Goal: Task Accomplishment & Management: Manage account settings

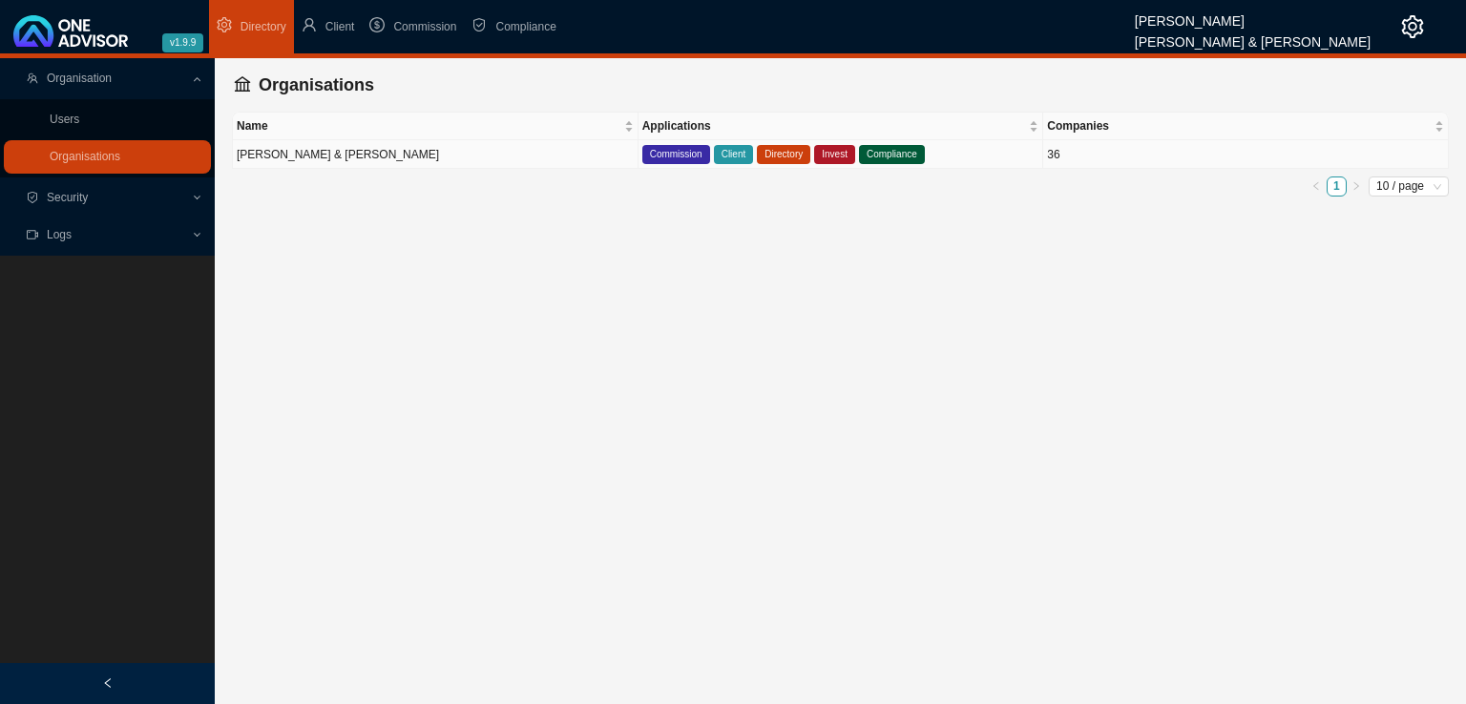
click at [361, 159] on td "[PERSON_NAME] & [PERSON_NAME]" at bounding box center [436, 154] width 406 height 29
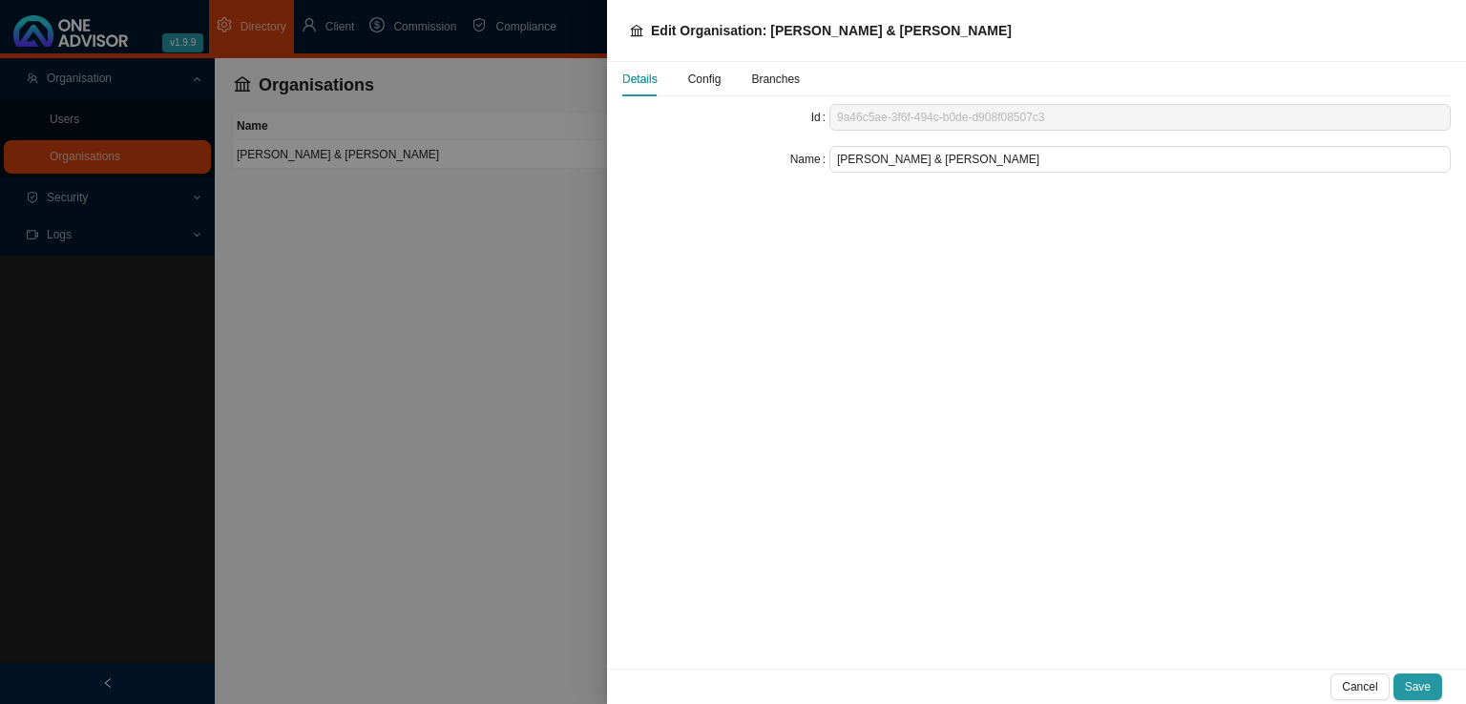
click at [465, 450] on div at bounding box center [733, 352] width 1466 height 704
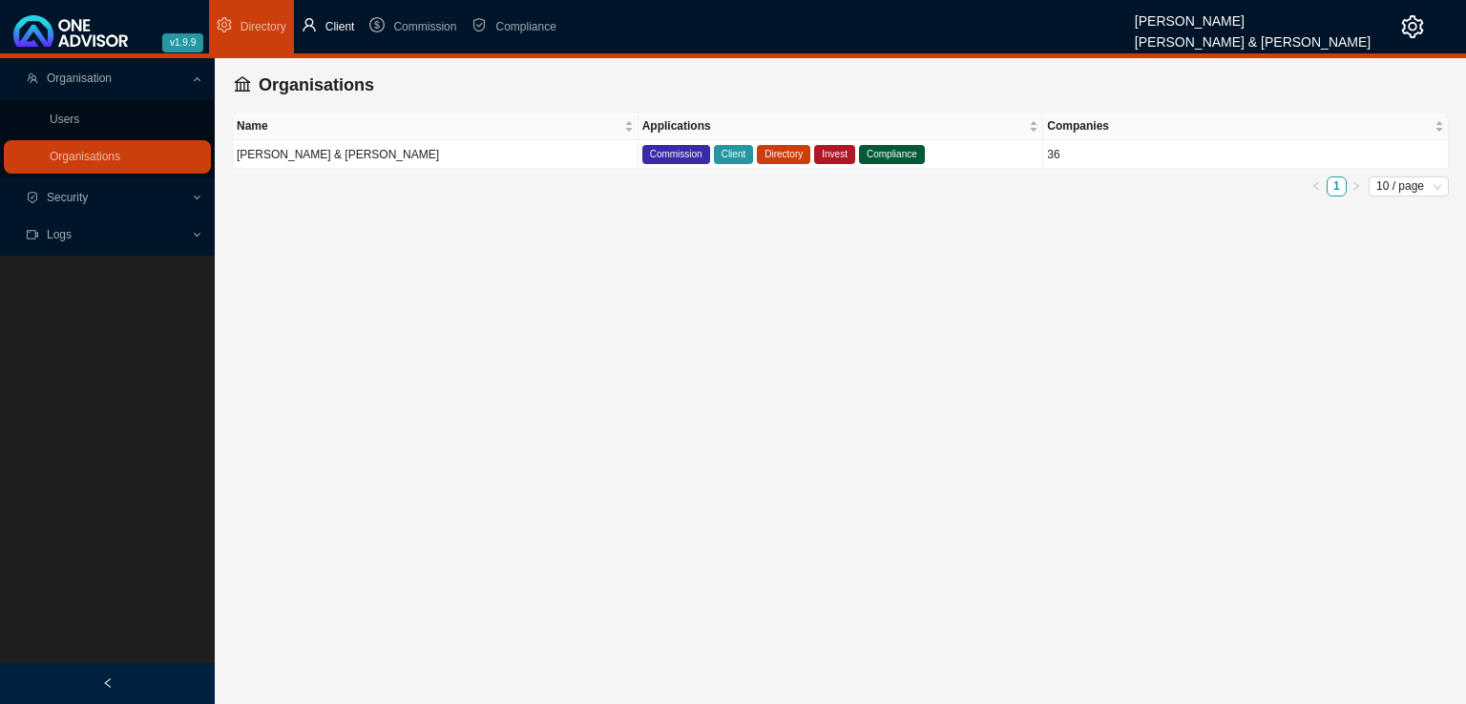
click at [345, 24] on span "Client" at bounding box center [340, 26] width 30 height 13
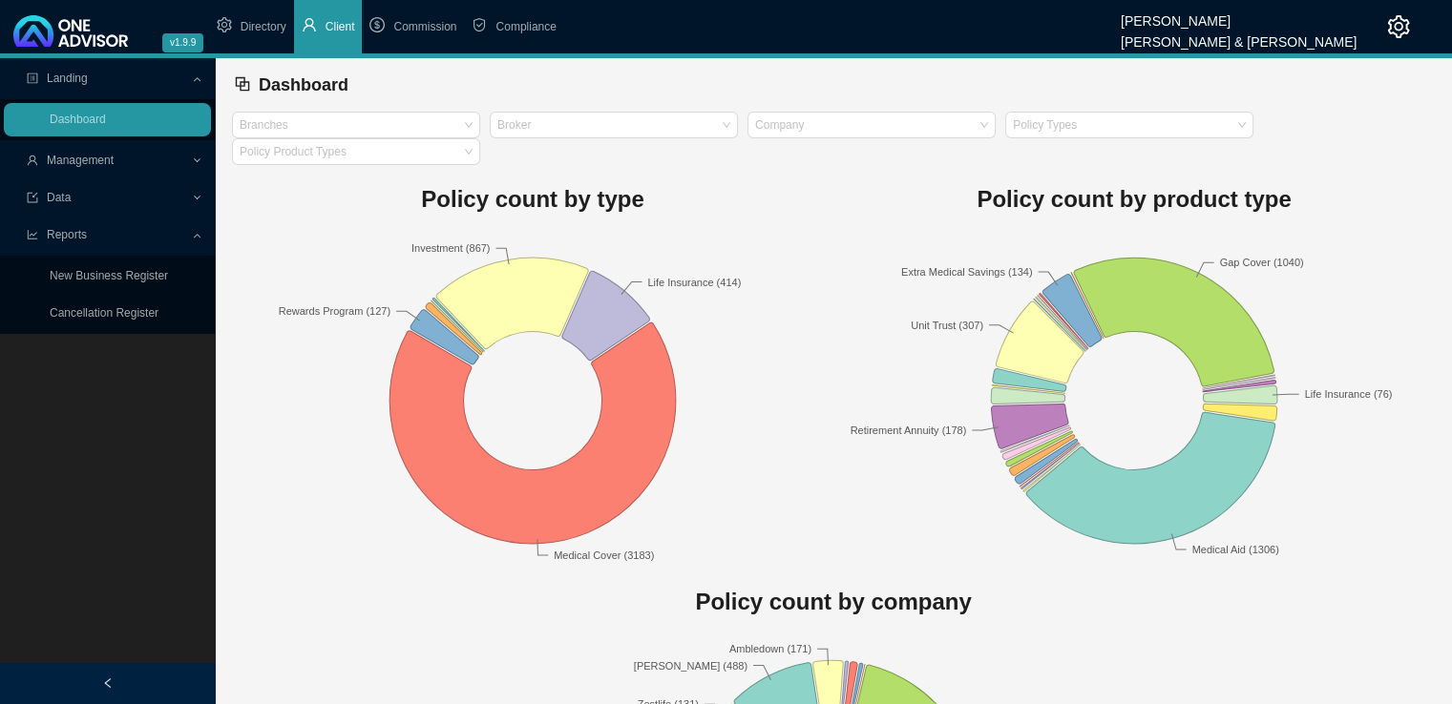
click at [187, 157] on span "Management" at bounding box center [109, 160] width 164 height 33
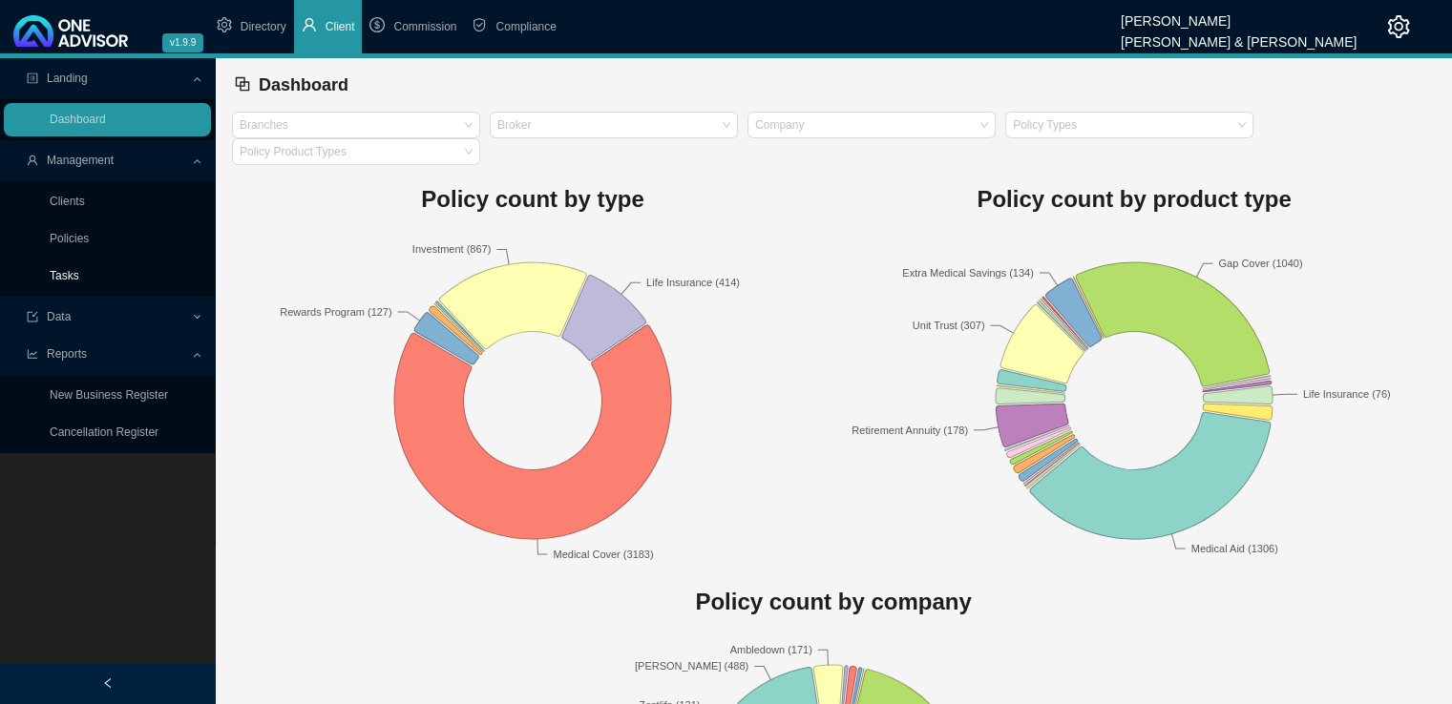
click at [67, 279] on link "Tasks" at bounding box center [65, 275] width 30 height 13
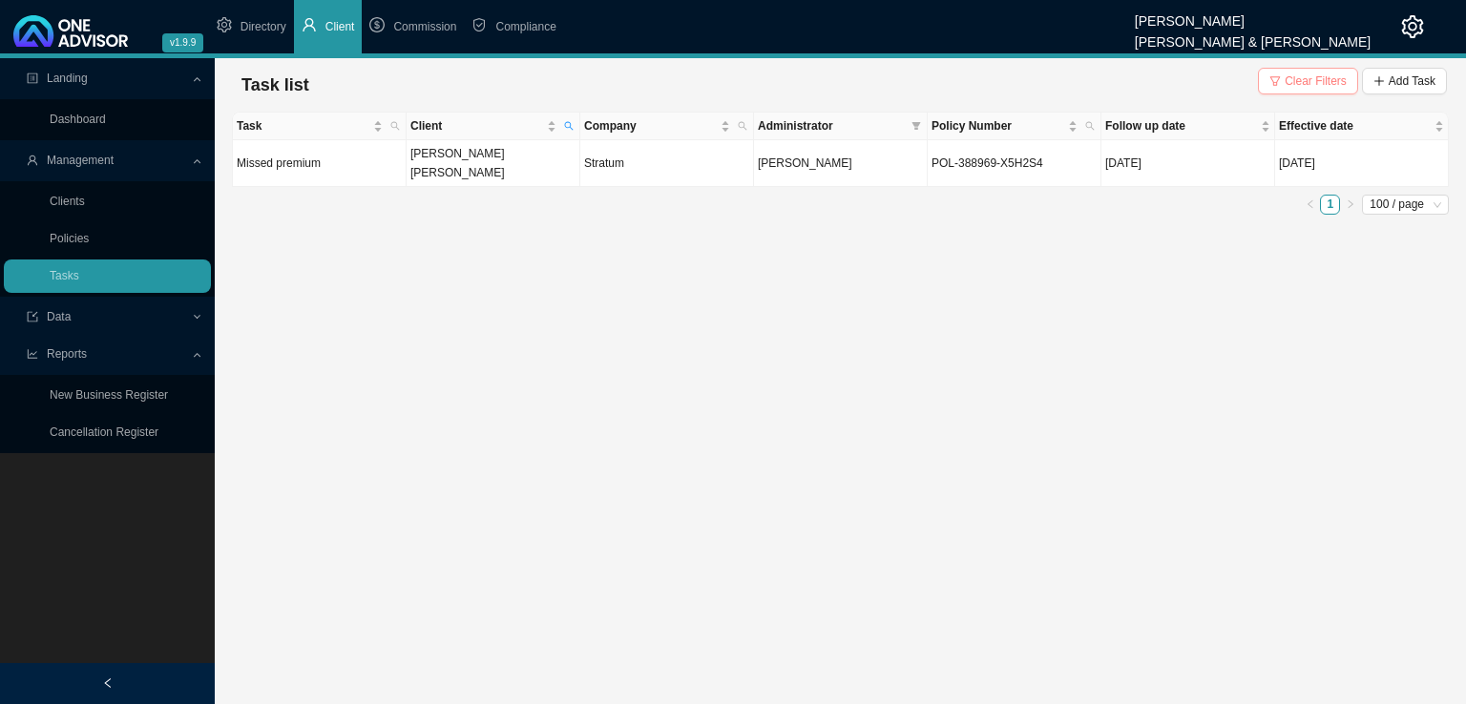
click at [1308, 80] on span "Clear Filters" at bounding box center [1316, 81] width 62 height 19
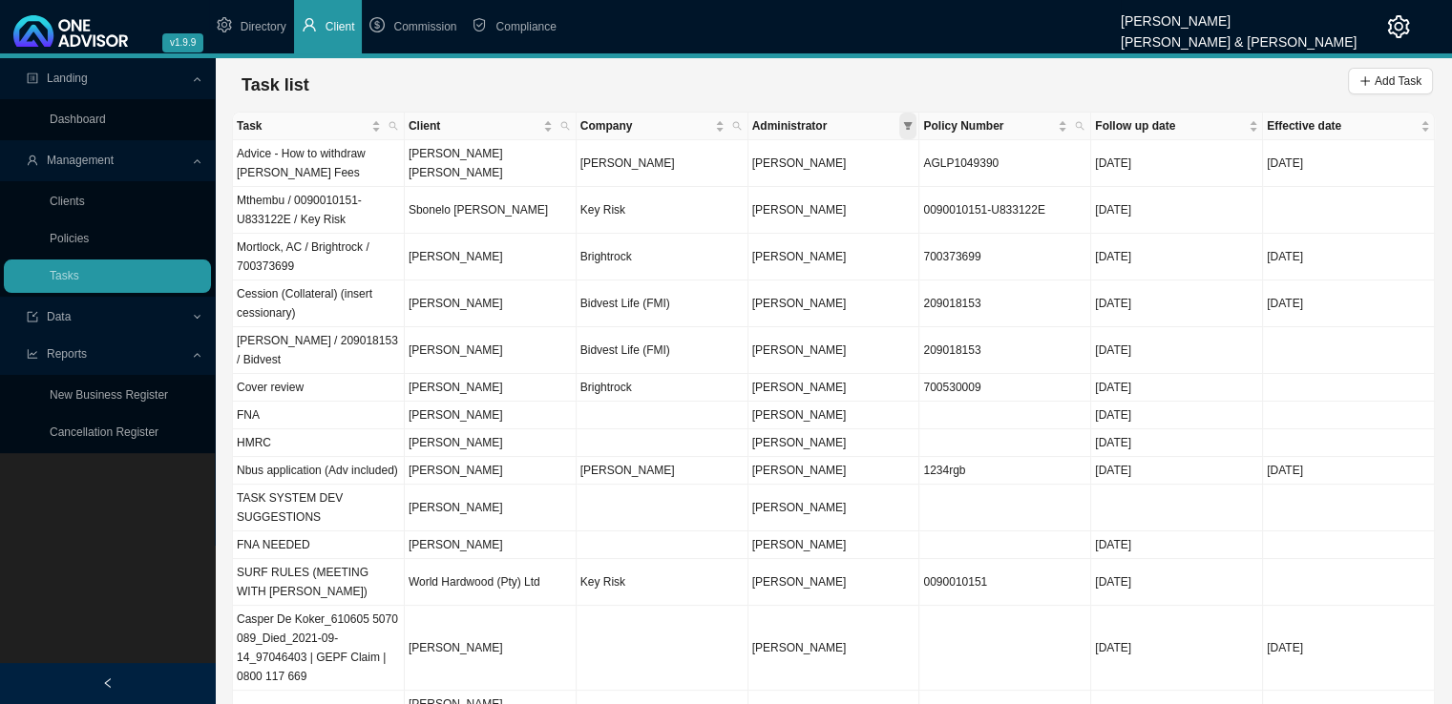
click at [911, 128] on icon "filter" at bounding box center [908, 126] width 10 height 10
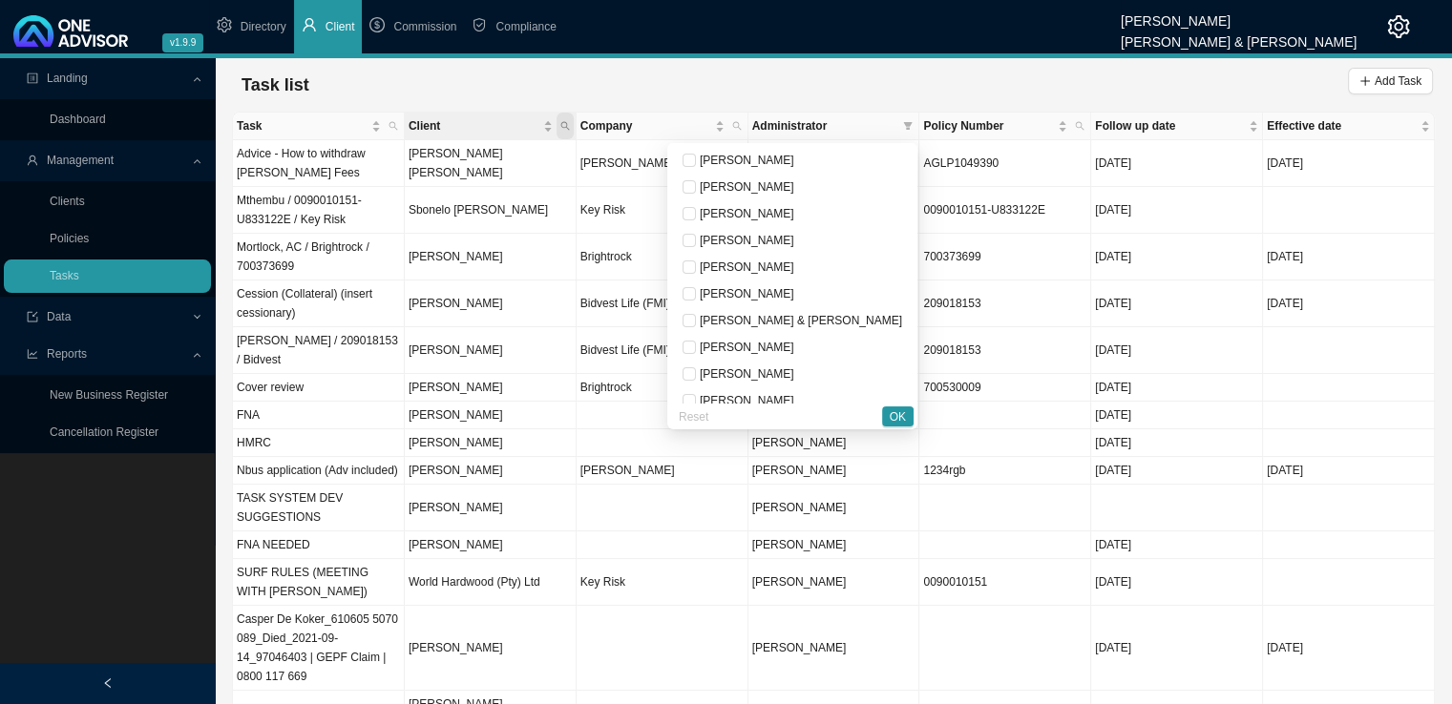
click at [572, 127] on span "Client" at bounding box center [564, 126] width 17 height 27
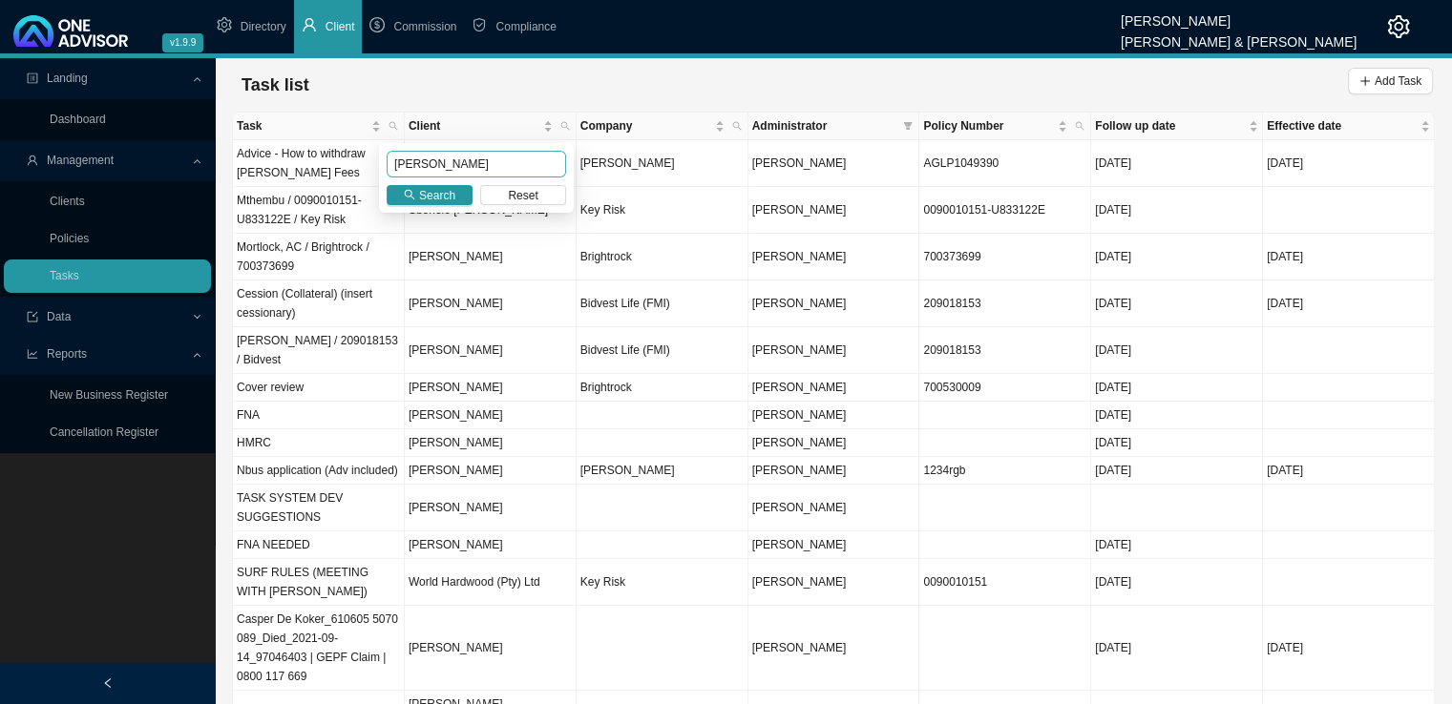
type input "[PERSON_NAME]"
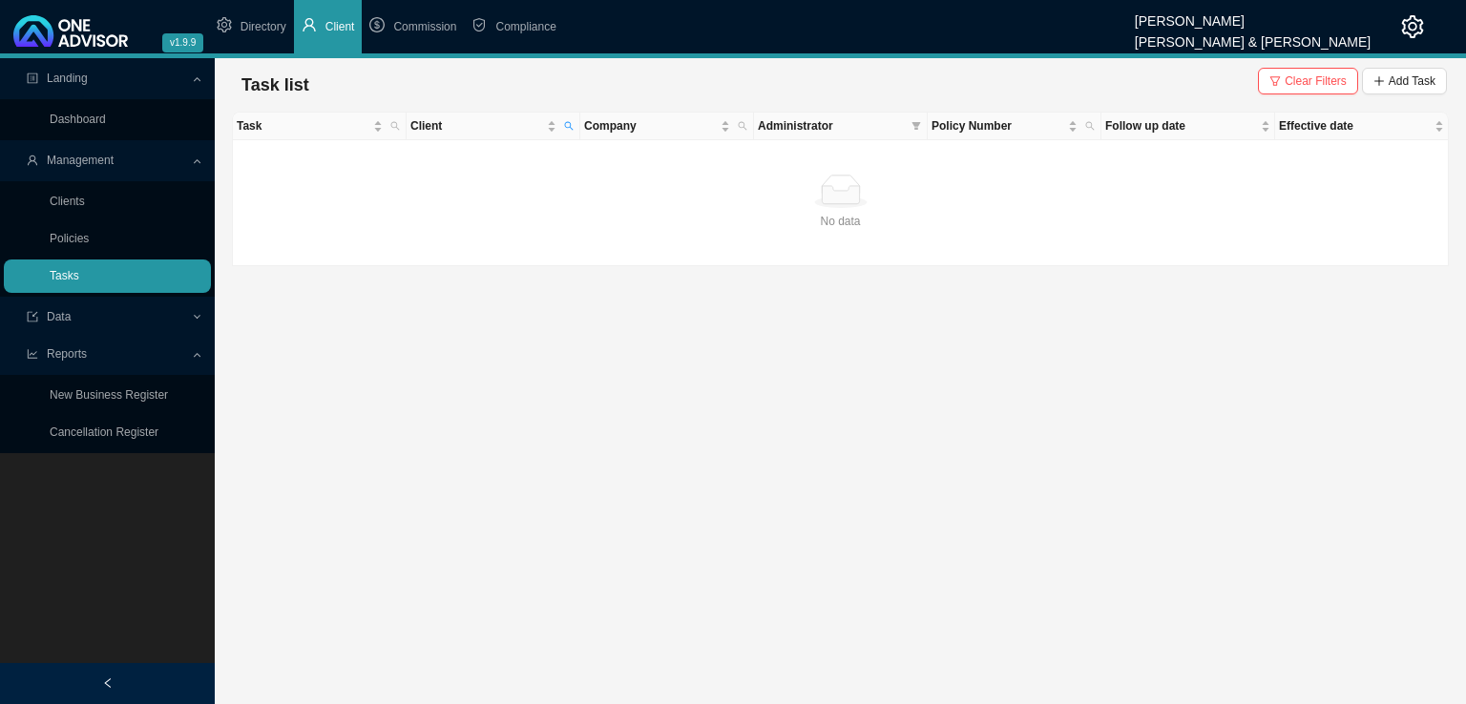
click at [73, 272] on link "Tasks" at bounding box center [65, 275] width 30 height 13
click at [78, 204] on link "Clients" at bounding box center [67, 201] width 35 height 13
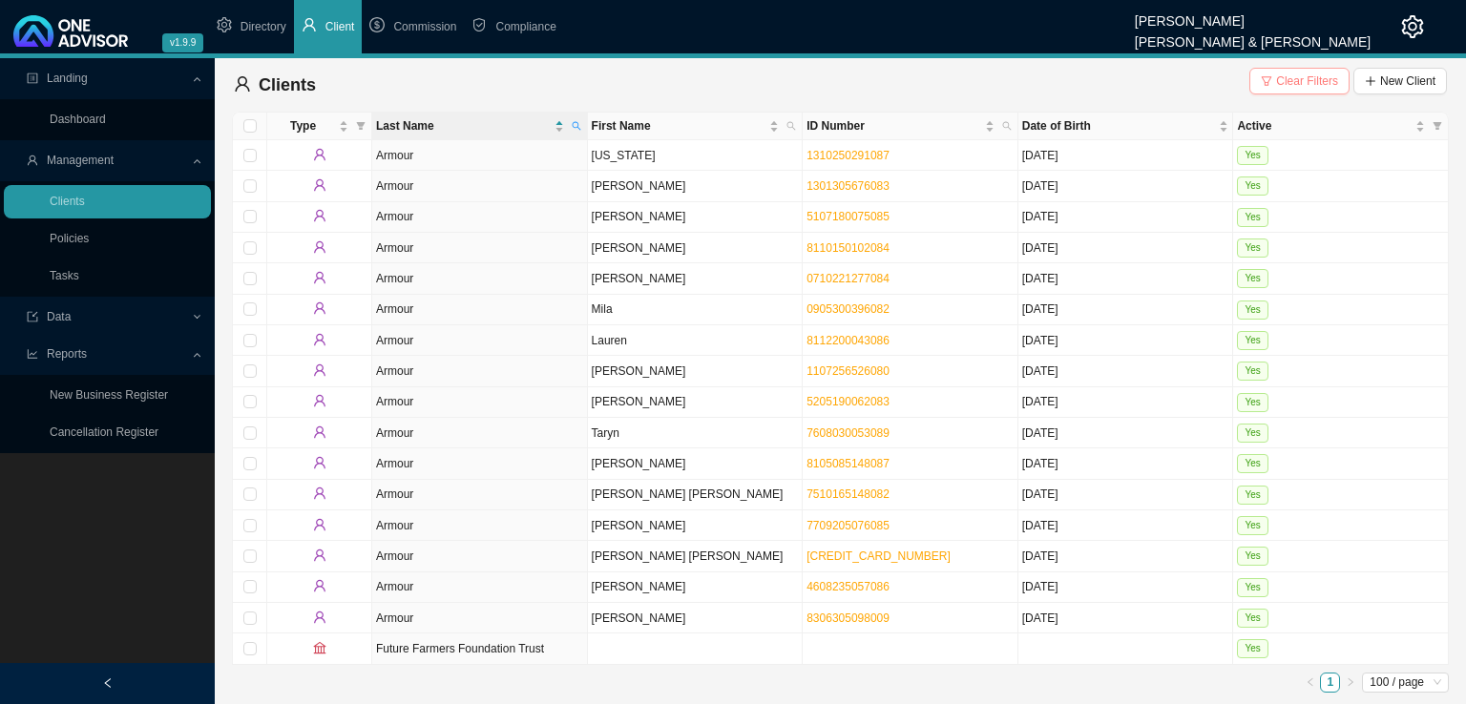
click at [1288, 76] on span "Clear Filters" at bounding box center [1307, 81] width 62 height 19
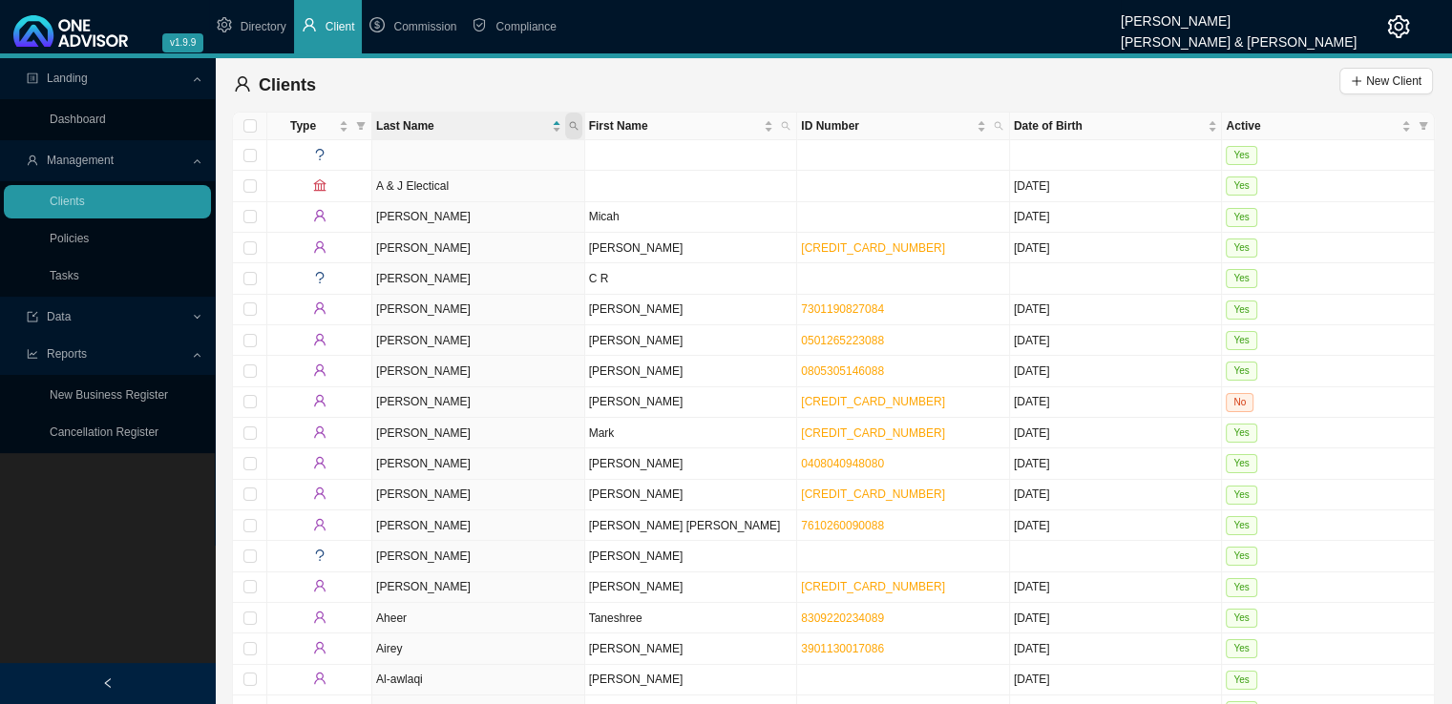
click at [578, 127] on span at bounding box center [573, 126] width 17 height 27
type input "[PERSON_NAME]"
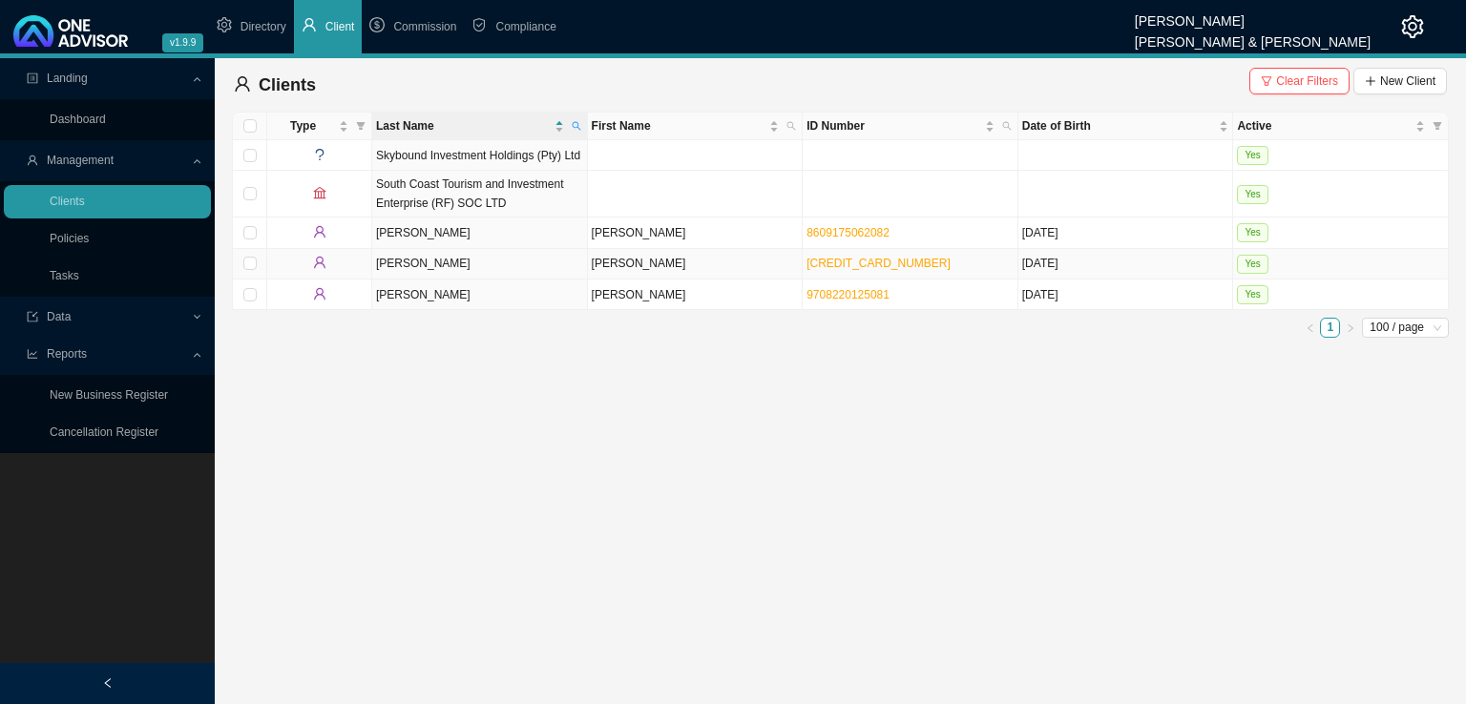
click at [644, 268] on td "[PERSON_NAME]" at bounding box center [696, 264] width 216 height 31
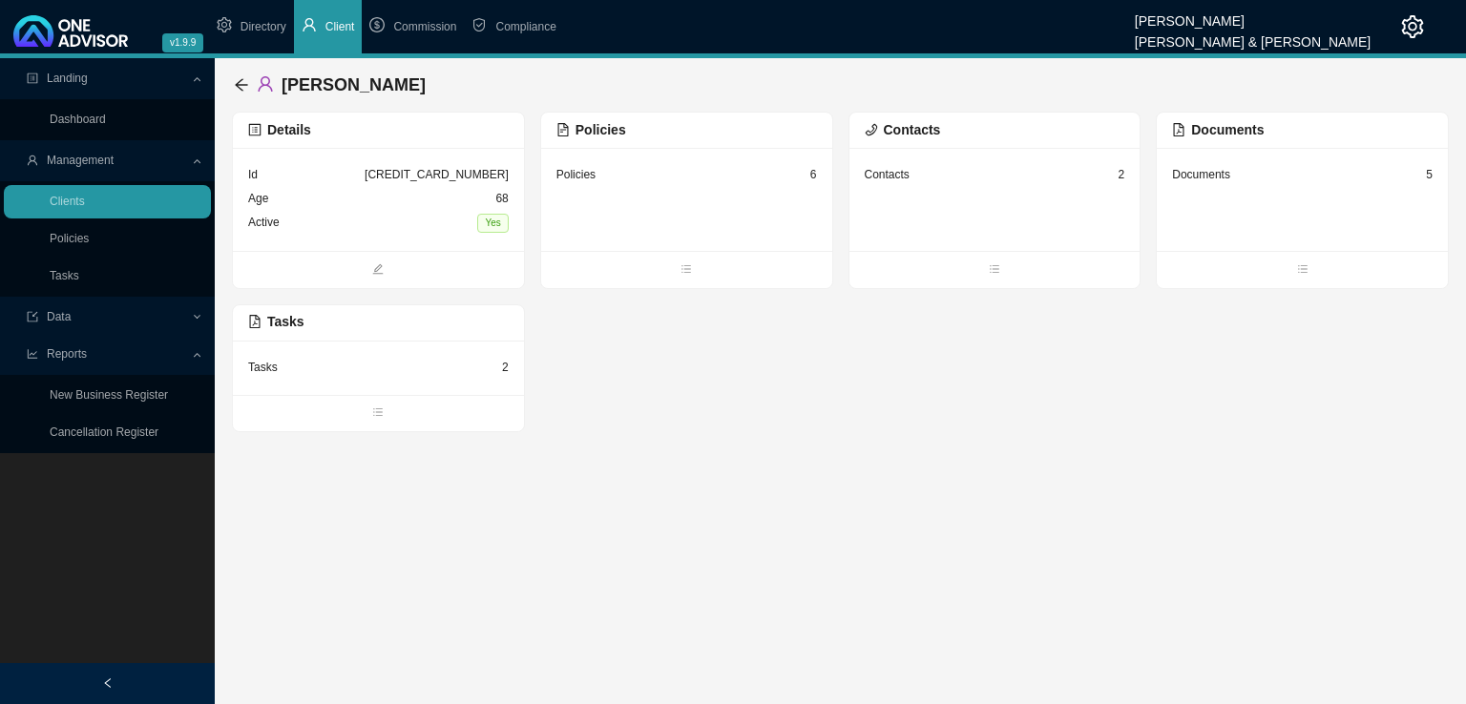
click at [385, 364] on div "Tasks 2" at bounding box center [378, 368] width 261 height 24
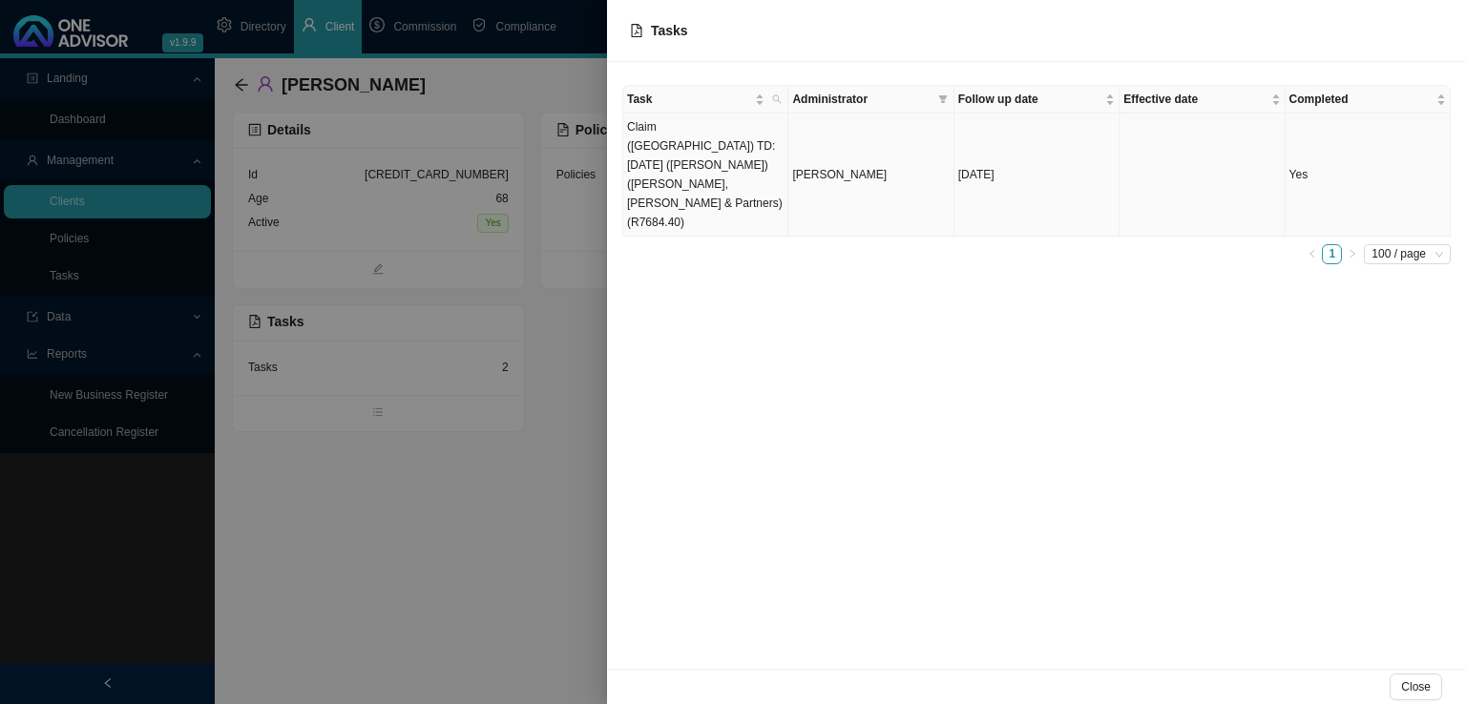
click at [734, 160] on td "Claim ([GEOGRAPHIC_DATA]) TD: [DATE] ([PERSON_NAME]) ([PERSON_NAME], [PERSON_NA…" at bounding box center [705, 175] width 165 height 123
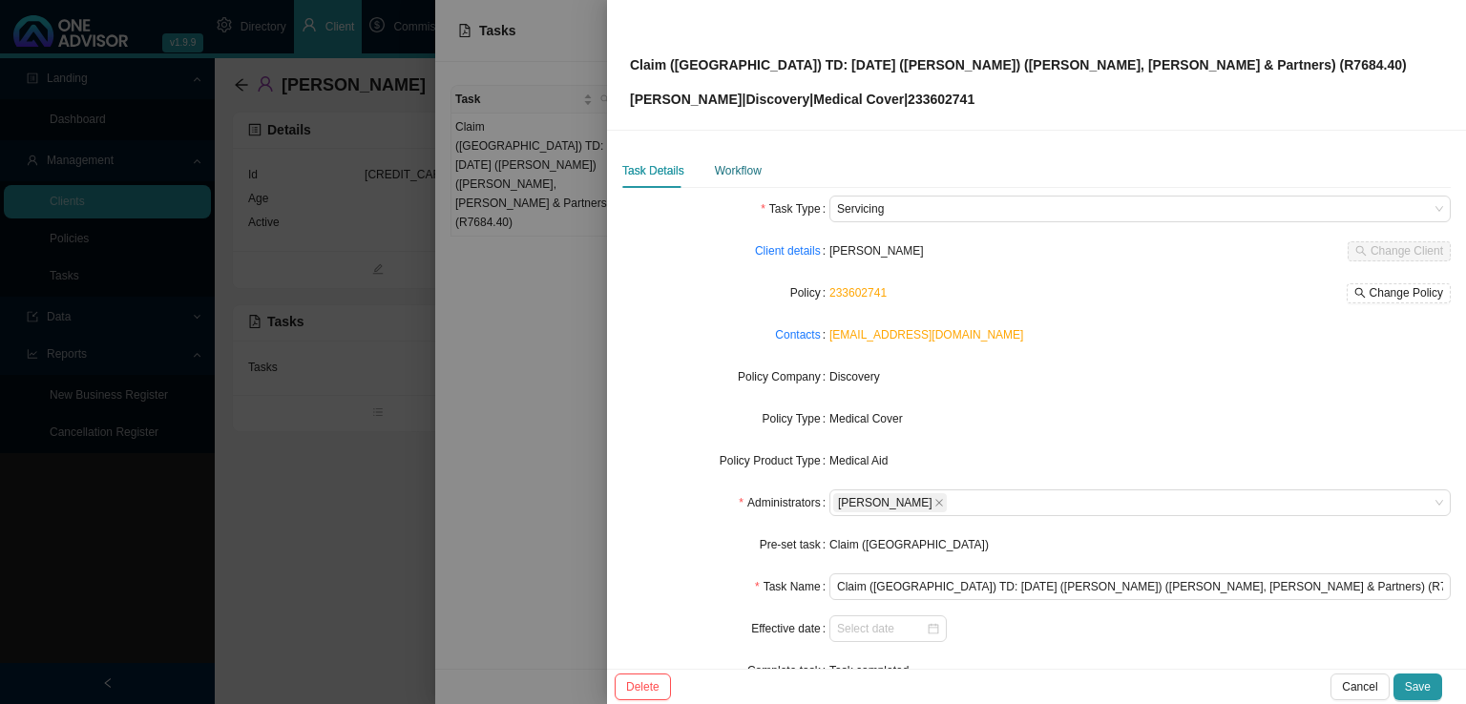
click at [743, 169] on div "Workflow" at bounding box center [738, 170] width 47 height 19
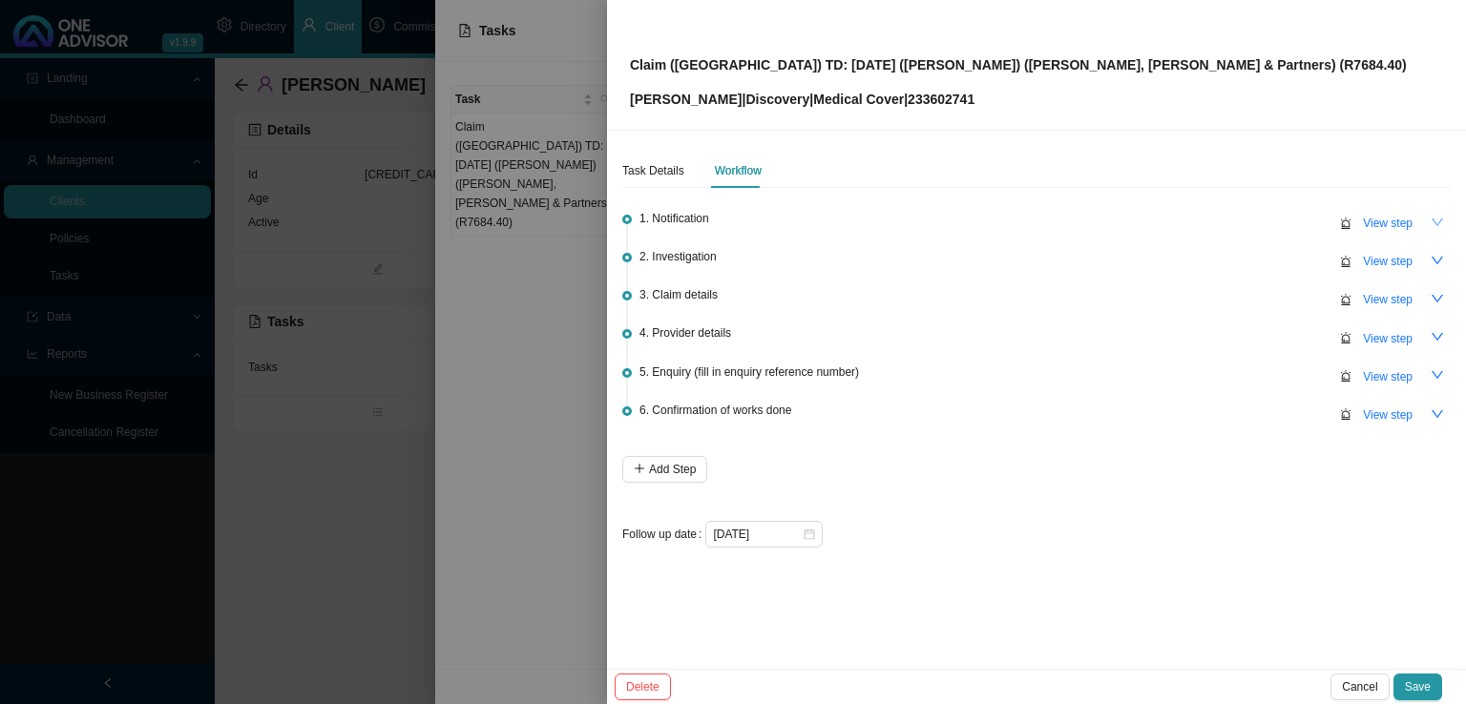
click at [1435, 215] on button "button" at bounding box center [1437, 222] width 27 height 27
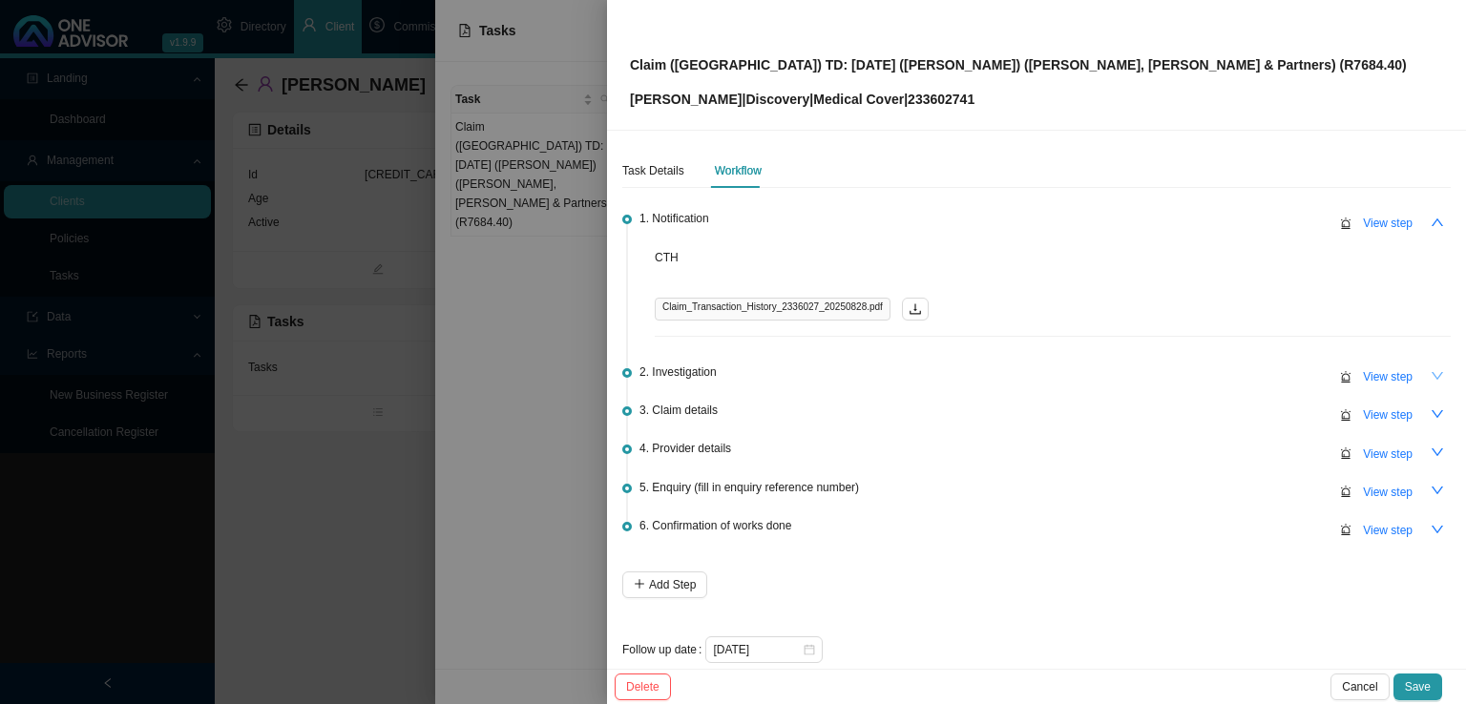
click at [1431, 369] on icon "down" at bounding box center [1437, 375] width 13 height 13
